Goal: Complete application form

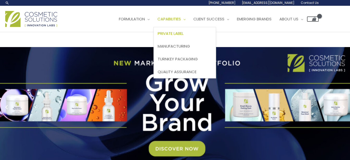
click at [158, 36] on span "Private Label" at bounding box center [171, 33] width 26 height 5
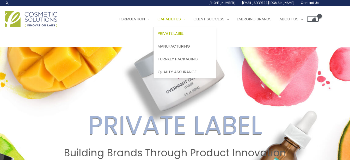
click at [158, 36] on span "Private Label" at bounding box center [171, 33] width 26 height 5
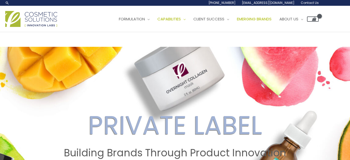
click at [237, 22] on span "Emerging Brands" at bounding box center [254, 18] width 35 height 5
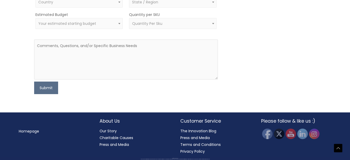
scroll to position [423, 0]
type input "Deonette"
type input "van der Westhuizen"
type input "[EMAIL_ADDRESS][DOMAIN_NAME]"
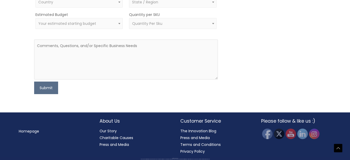
type input "0735882088"
select select "South Africa"
select select
type input "De la Fontaine naturals Pty Ltd"
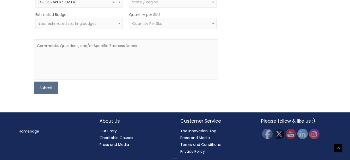
type input "+27735882088"
type input "De la Fontaine naturals LLC"
click at [118, 5] on span at bounding box center [120, 2] width 6 height 7
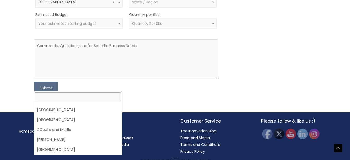
scroll to position [0, 0]
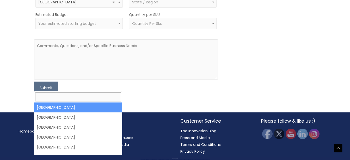
select select "United States"
select select
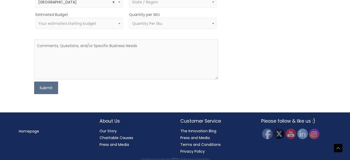
click at [213, 5] on span at bounding box center [213, 2] width 6 height 7
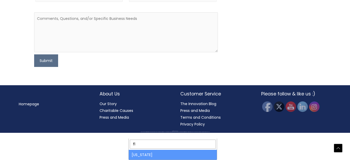
type input "fl"
select select "Florida"
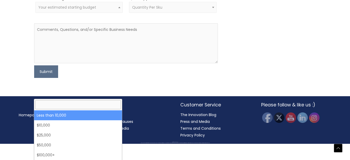
click at [120, 8] on b at bounding box center [119, 7] width 2 height 1
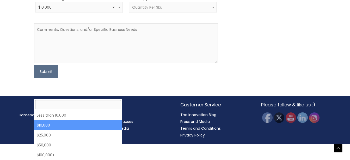
click at [119, 8] on b at bounding box center [119, 7] width 2 height 1
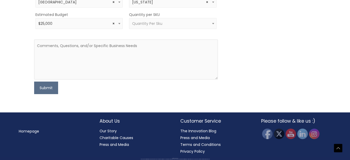
select select "25000"
click at [42, 79] on textarea at bounding box center [126, 59] width 184 height 40
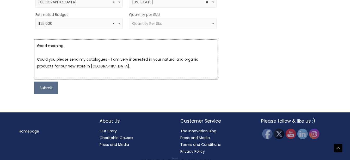
click at [105, 79] on textarea "Good morning Could you please send my catalogues - I am very interested in your…" at bounding box center [126, 59] width 184 height 40
click at [154, 79] on textarea "Good morning Could you please send my catalogues - I am very interested in your…" at bounding box center [126, 59] width 184 height 40
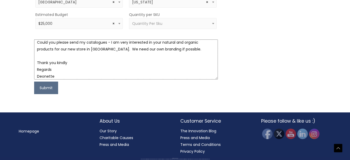
scroll to position [552, 0]
type textarea "Good morning Could you please send my catalogues - I am very interested in your…"
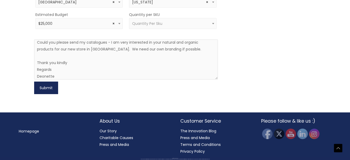
click at [46, 93] on button "Submit" at bounding box center [46, 87] width 24 height 13
click at [155, 17] on label "Quantity per SKU" at bounding box center [144, 14] width 31 height 5
click at [129, 18] on select "less than 500 500 – 1000 1000 – 10,000 10,000 – 100,000 100,000 +" at bounding box center [129, 18] width 0 height 0
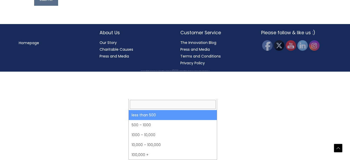
select select "3"
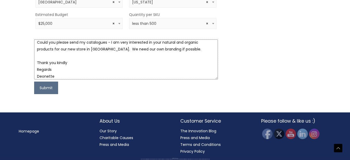
click at [195, 56] on textarea "Good morning Could you please send my catalogues - I am very interested in your…" at bounding box center [126, 59] width 184 height 40
click at [74, 55] on textarea "Good morning Could you please send my catalogues - I am very interested in your…" at bounding box center [126, 59] width 184 height 40
click at [75, 55] on textarea "Good morning Could you please send my catalogues - I am very interested in your…" at bounding box center [126, 59] width 184 height 40
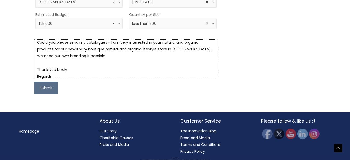
click at [98, 62] on textarea "Good morning Could you please send my catalogues - I am very interested in your…" at bounding box center [126, 59] width 184 height 40
click at [72, 76] on textarea "Good morning Could you please send my catalogues - I am very interested in your…" at bounding box center [126, 59] width 184 height 40
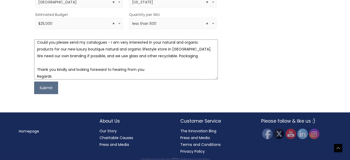
click at [172, 63] on textarea "Good morning Could you please send my catalogues - I am very interested in your…" at bounding box center [126, 59] width 184 height 40
click at [147, 77] on textarea "Good morning Could you please send my catalogues - I am very interested in your…" at bounding box center [126, 59] width 184 height 40
type textarea "Good morning Could you please send my catalogues - I am very interested in your…"
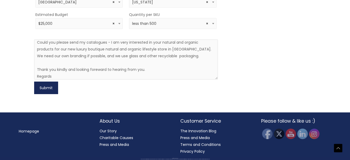
click at [48, 93] on button "Submit" at bounding box center [46, 87] width 24 height 13
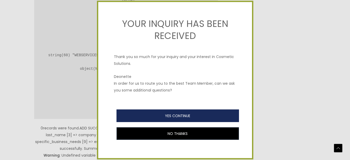
click at [156, 115] on button "YES CONTINUE" at bounding box center [178, 115] width 123 height 13
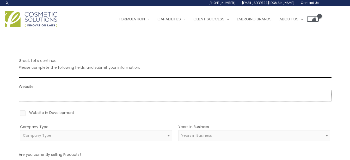
click at [34, 95] on input "Website" at bounding box center [175, 95] width 313 height 11
type input "https://www.dlfnaturals.com"
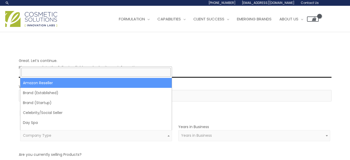
click at [99, 138] on span "Company Type" at bounding box center [96, 135] width 146 height 5
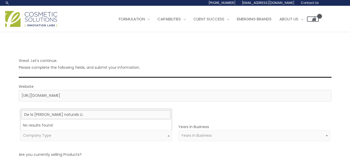
type input "De la Fontaine naturals LLC"
click at [329, 134] on span at bounding box center [327, 135] width 6 height 7
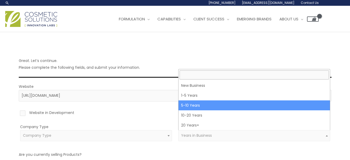
select select "3"
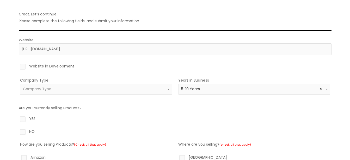
scroll to position [54, 0]
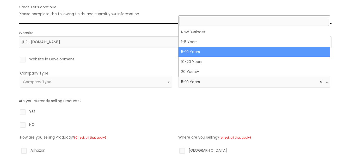
click at [211, 81] on span "× 5-10 Years" at bounding box center [254, 81] width 146 height 5
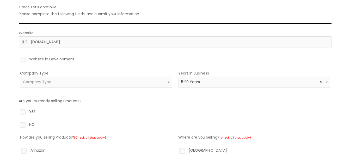
click at [211, 84] on span "× 5-10 Years" at bounding box center [254, 81] width 146 height 5
click at [22, 111] on label "YES" at bounding box center [175, 112] width 313 height 9
click at [17, 111] on input "YES" at bounding box center [15, 109] width 3 height 3
radio input "true"
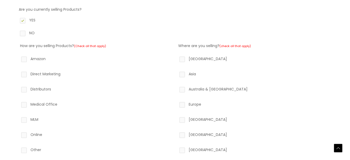
scroll to position [147, 0]
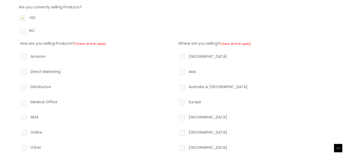
click at [183, 118] on label "Africa" at bounding box center [255, 118] width 152 height 9
click at [177, 117] on input "Africa" at bounding box center [174, 115] width 3 height 3
checkbox input "true"
click at [25, 132] on label "Online" at bounding box center [96, 133] width 152 height 9
click at [18, 132] on input "Online" at bounding box center [16, 130] width 3 height 3
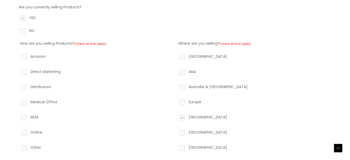
checkbox input "true"
click at [25, 72] on label "Direct Marketing" at bounding box center [96, 72] width 152 height 9
click at [18, 72] on input "Direct Marketing" at bounding box center [16, 69] width 3 height 3
checkbox input "true"
click at [23, 86] on label "Distributors" at bounding box center [96, 87] width 152 height 9
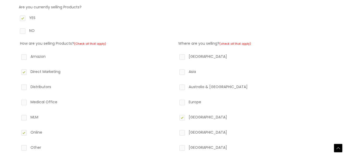
click at [18, 86] on input "Distributors" at bounding box center [16, 84] width 3 height 3
checkbox input "true"
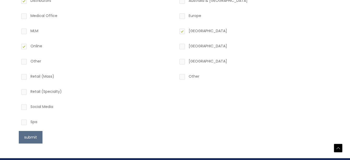
scroll to position [234, 0]
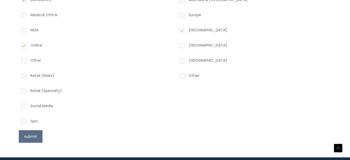
click at [24, 90] on label "Retail (Specialty)" at bounding box center [96, 91] width 152 height 9
click at [18, 90] on input "Retail (Specialty)" at bounding box center [16, 88] width 3 height 3
checkbox input "true"
click at [23, 122] on label "Spa" at bounding box center [96, 121] width 152 height 9
click at [18, 121] on input "Spa" at bounding box center [16, 118] width 3 height 3
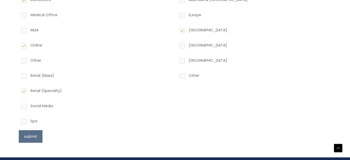
checkbox input "true"
click at [29, 136] on button "submit" at bounding box center [31, 136] width 24 height 13
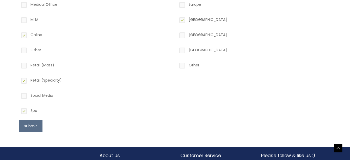
scroll to position [247, 0]
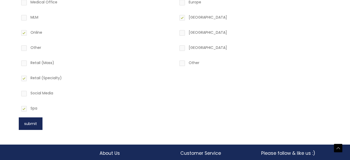
click at [32, 122] on button "submit" at bounding box center [31, 123] width 24 height 13
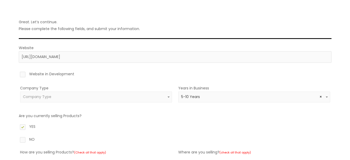
scroll to position [37, 0]
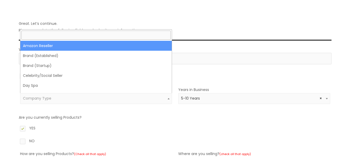
click at [168, 97] on span at bounding box center [169, 98] width 6 height 7
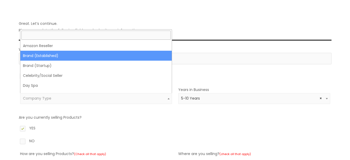
select select "38"
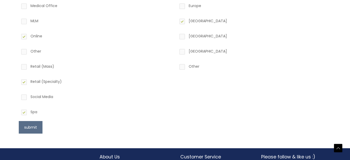
scroll to position [244, 0]
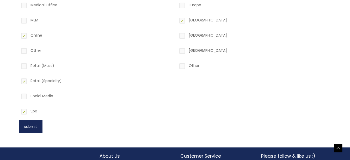
click at [33, 123] on button "submit" at bounding box center [31, 126] width 24 height 13
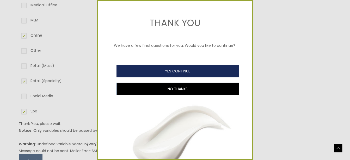
click at [168, 77] on button "YES CONTINUE" at bounding box center [178, 71] width 123 height 13
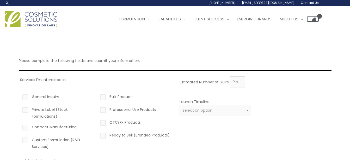
click at [26, 110] on label "Private Label (Stock Formulations)" at bounding box center [57, 113] width 72 height 14
click at [20, 109] on input "Private Label (Stock Formulations)" at bounding box center [17, 107] width 3 height 3
checkbox input "true"
click at [104, 109] on label "Professional Use Products" at bounding box center [135, 110] width 72 height 9
click at [97, 109] on input "Professional Use Products" at bounding box center [95, 107] width 3 height 3
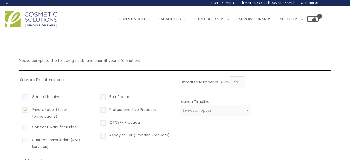
checkbox input "true"
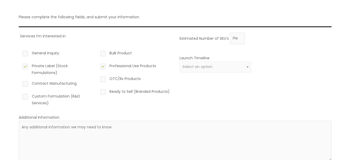
scroll to position [45, 0]
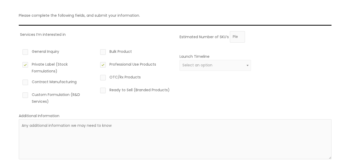
click at [103, 91] on label "Ready to Sell (Branded Products)" at bounding box center [135, 90] width 72 height 9
click at [97, 90] on input "Ready to Sell (Branded Products)" at bounding box center [95, 87] width 3 height 3
checkbox input "true"
click at [248, 63] on span at bounding box center [248, 65] width 6 height 7
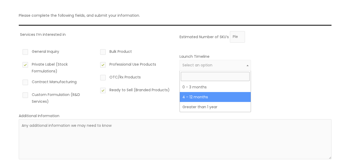
select select "3"
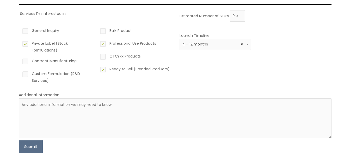
scroll to position [67, 0]
click at [32, 112] on textarea at bounding box center [175, 118] width 313 height 40
click at [26, 144] on button "Submit" at bounding box center [31, 146] width 24 height 13
click at [239, 13] on input "1" at bounding box center [237, 15] width 15 height 11
click at [239, 13] on input "2" at bounding box center [237, 15] width 15 height 11
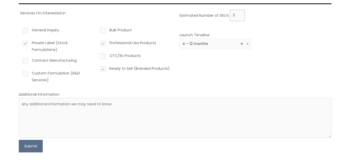
click at [239, 13] on input "3" at bounding box center [237, 15] width 15 height 11
click at [239, 13] on input "4" at bounding box center [237, 15] width 15 height 11
click at [239, 13] on input "5" at bounding box center [237, 15] width 15 height 11
click at [239, 13] on input "6" at bounding box center [237, 15] width 15 height 11
click at [239, 13] on input "7" at bounding box center [237, 15] width 15 height 11
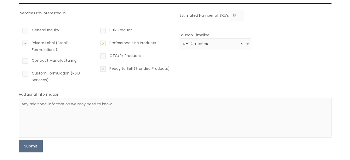
click at [239, 13] on input "19" at bounding box center [237, 15] width 15 height 11
click at [239, 13] on input "29" at bounding box center [237, 15] width 15 height 11
click at [239, 13] on input "65" at bounding box center [237, 15] width 15 height 11
click at [239, 13] on input "96" at bounding box center [237, 15] width 15 height 11
click at [239, 13] on input "141" at bounding box center [237, 15] width 15 height 11
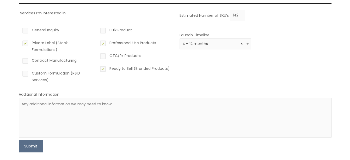
click at [239, 13] on input "142" at bounding box center [237, 15] width 15 height 11
click at [239, 13] on input "143" at bounding box center [237, 15] width 15 height 11
click at [239, 13] on input "177" at bounding box center [237, 15] width 15 height 11
click at [239, 13] on input "186" at bounding box center [237, 15] width 15 height 11
click at [239, 13] on input "201" at bounding box center [237, 15] width 15 height 11
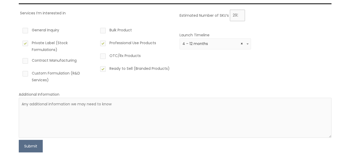
click at [239, 13] on input "292" at bounding box center [237, 15] width 15 height 11
click at [239, 13] on input "293" at bounding box center [237, 15] width 15 height 11
click at [239, 13] on input "294" at bounding box center [237, 15] width 15 height 11
click at [241, 13] on input "305" at bounding box center [237, 15] width 15 height 11
type input "306"
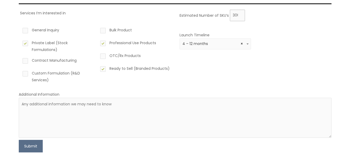
click at [239, 14] on input "306" at bounding box center [237, 15] width 15 height 11
click at [33, 145] on button "Submit" at bounding box center [31, 146] width 24 height 13
click at [35, 154] on button "Submit" at bounding box center [31, 152] width 24 height 13
click at [34, 151] on button "Submit" at bounding box center [31, 152] width 24 height 13
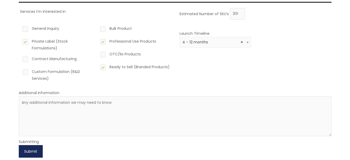
scroll to position [69, 0]
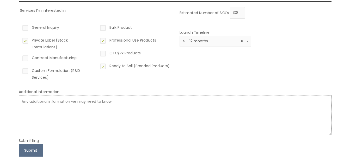
click at [27, 101] on textarea at bounding box center [175, 115] width 313 height 40
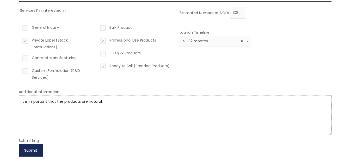
type textarea "It is important that the products are natural."
click at [29, 151] on button "Submit" at bounding box center [31, 150] width 24 height 13
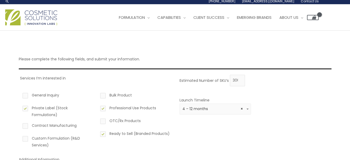
scroll to position [0, 0]
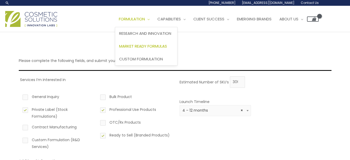
click at [148, 45] on span "Market Ready Formulas" at bounding box center [143, 45] width 48 height 5
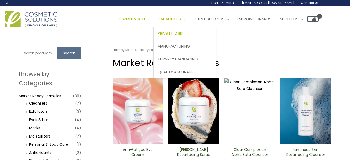
click at [158, 36] on span "Private Label" at bounding box center [171, 33] width 26 height 5
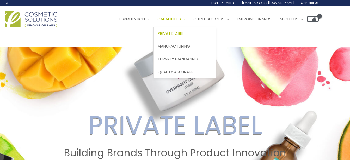
click at [158, 36] on span "Private Label" at bounding box center [171, 33] width 26 height 5
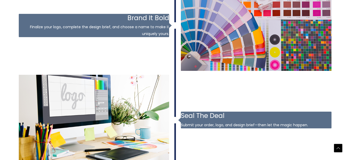
scroll to position [880, 0]
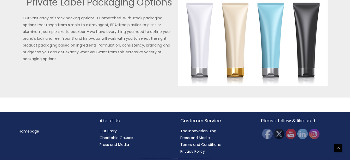
scroll to position [1427, 0]
click at [110, 129] on link "Our Story" at bounding box center [108, 130] width 17 height 5
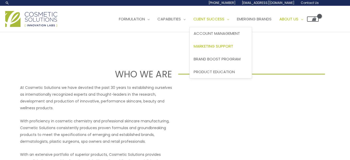
click at [194, 49] on span "Marketing Support" at bounding box center [214, 45] width 40 height 5
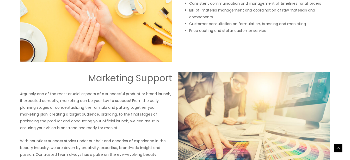
scroll to position [495, 0]
